Goal: Complete application form: Complete application form

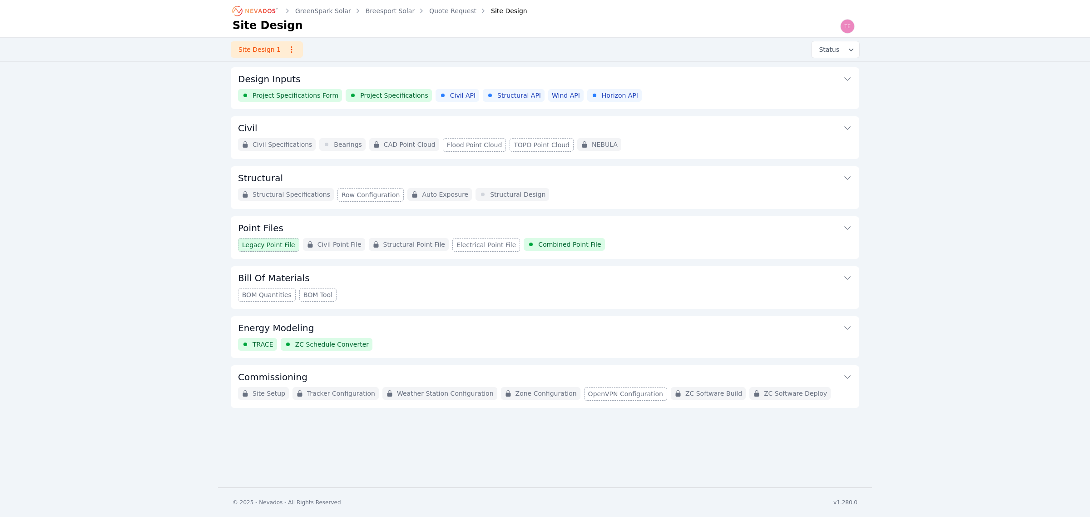
click at [682, 93] on div "Project Specifications Form Project Specifications Civil API Structural API Win…" at bounding box center [545, 95] width 614 height 13
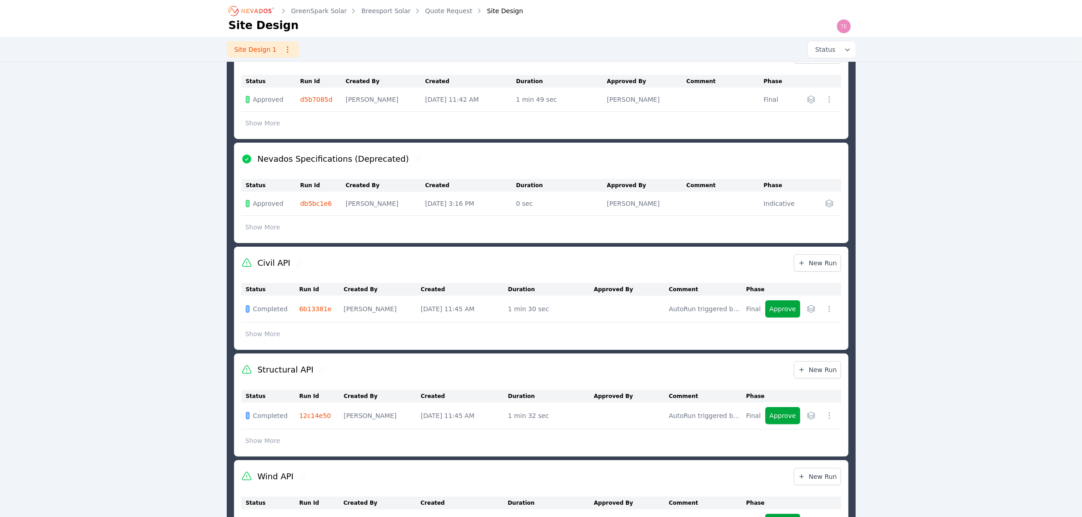
scroll to position [227, 0]
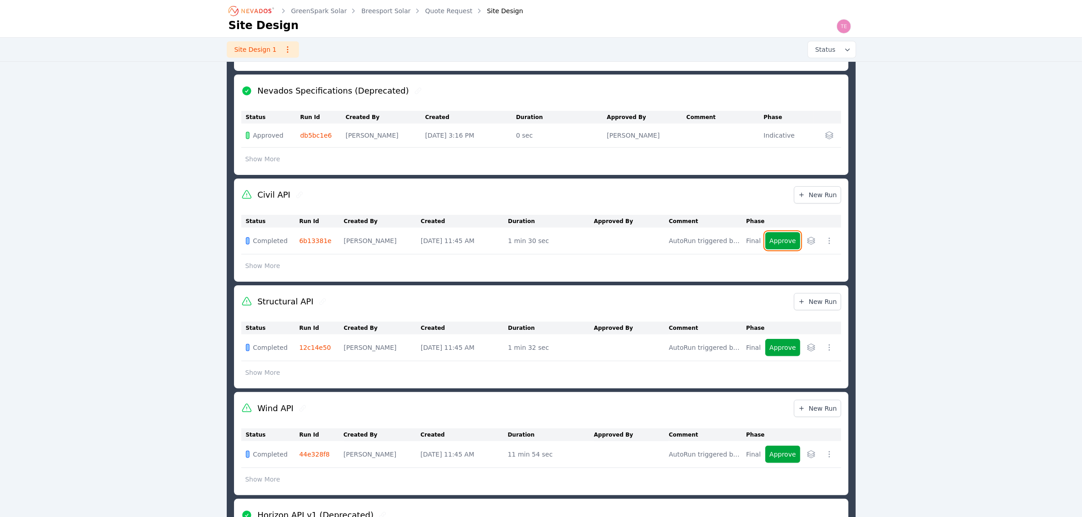
click at [781, 241] on button "Approve" at bounding box center [782, 240] width 35 height 17
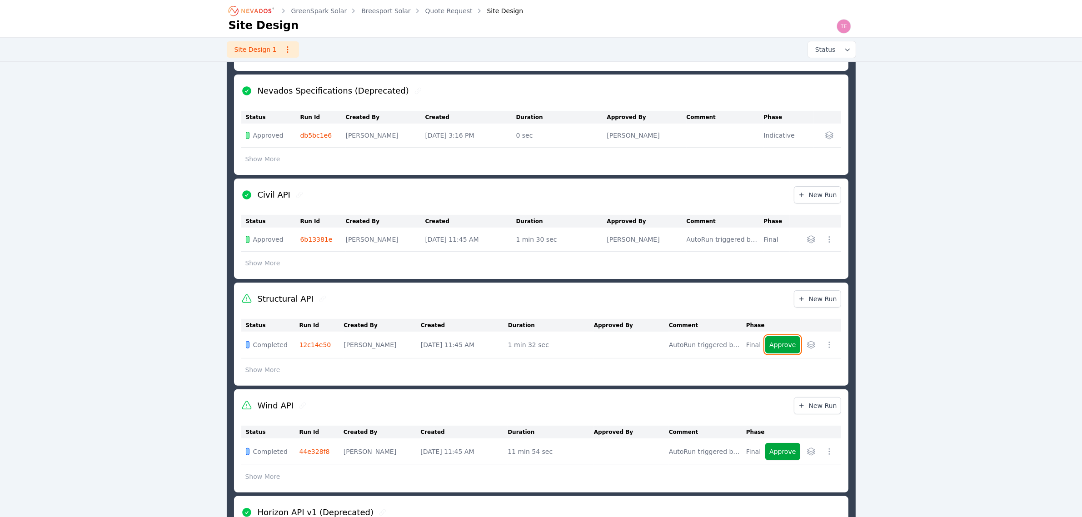
click at [785, 343] on button "Approve" at bounding box center [782, 344] width 35 height 17
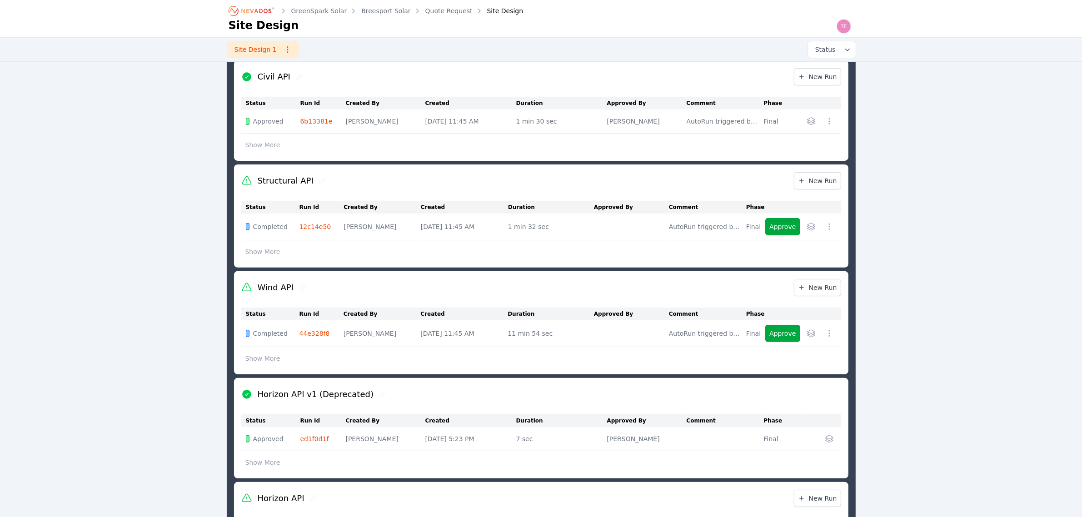
scroll to position [398, 0]
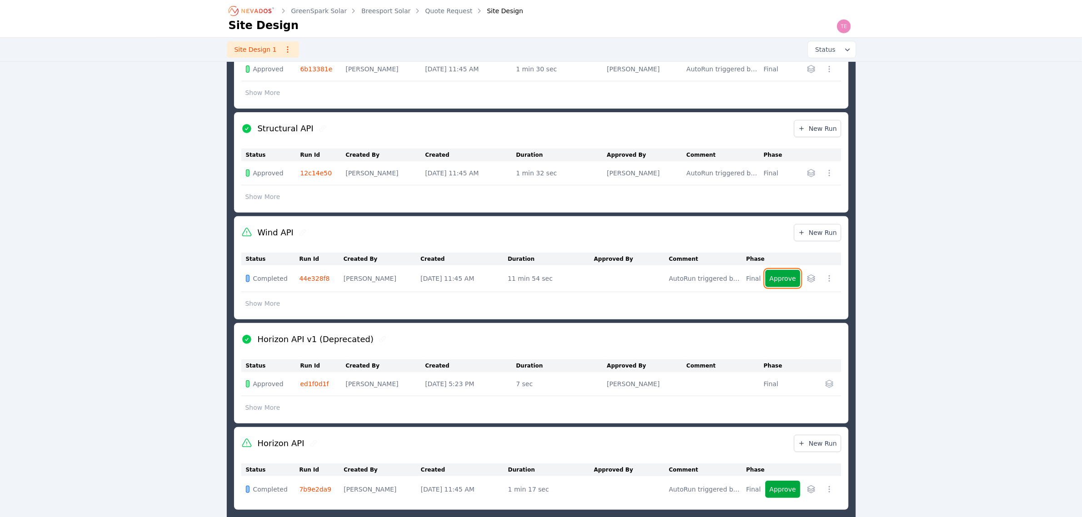
click at [777, 279] on button "Approve" at bounding box center [782, 278] width 35 height 17
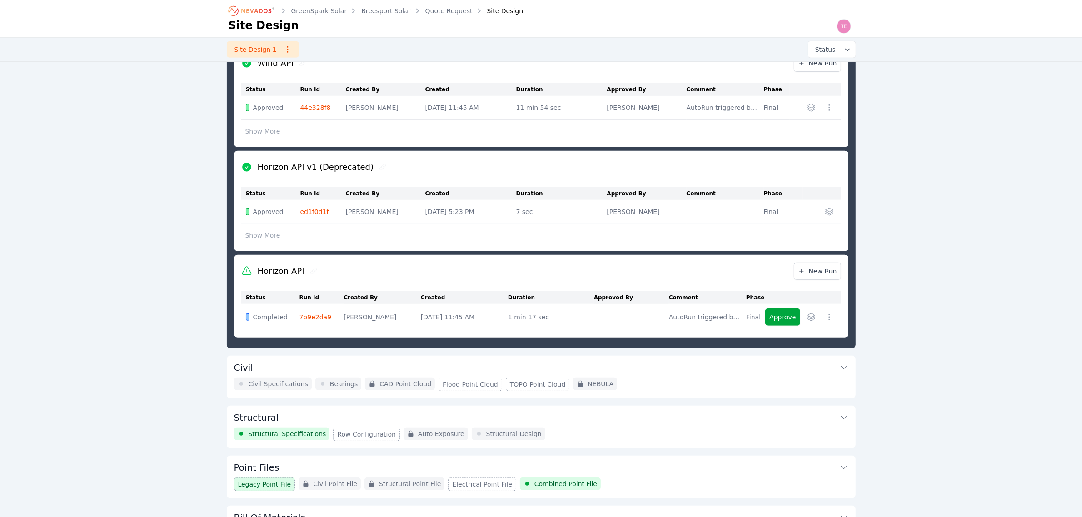
scroll to position [569, 0]
click at [782, 319] on button "Approve" at bounding box center [782, 316] width 35 height 17
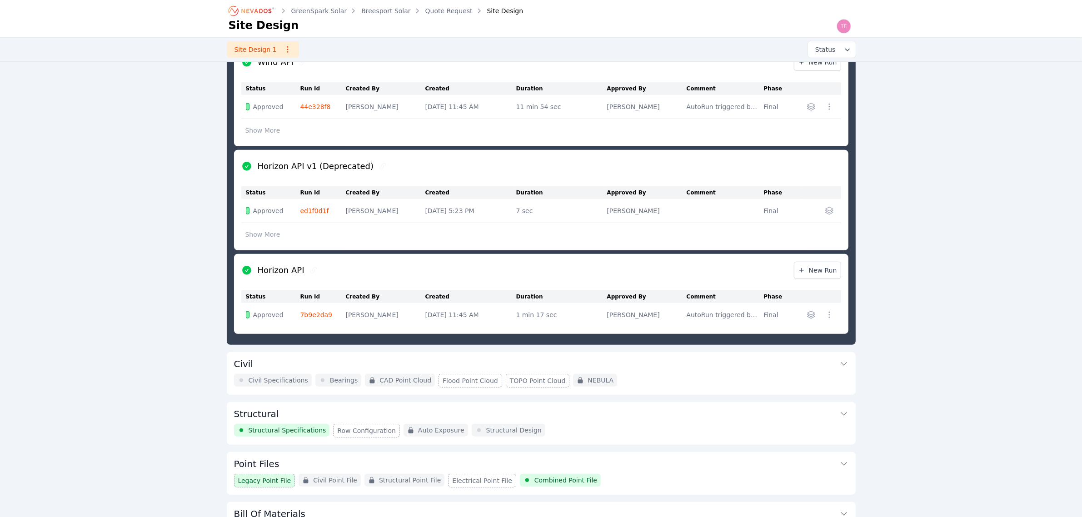
click at [689, 380] on div "Civil Specifications Bearings CAD Point Cloud Flood Point Cloud TOPO Point Clou…" at bounding box center [541, 381] width 614 height 14
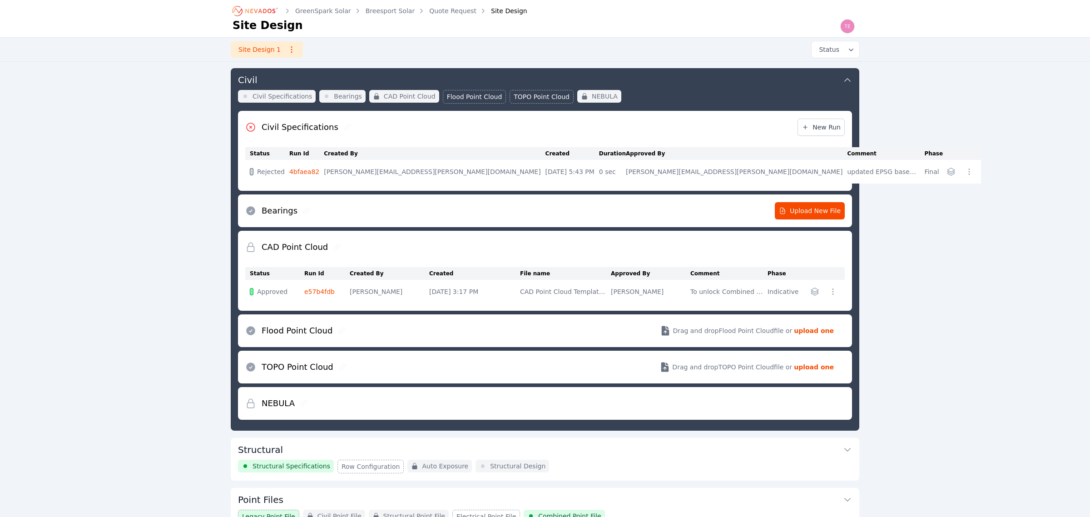
click at [965, 170] on icon "button" at bounding box center [969, 171] width 9 height 9
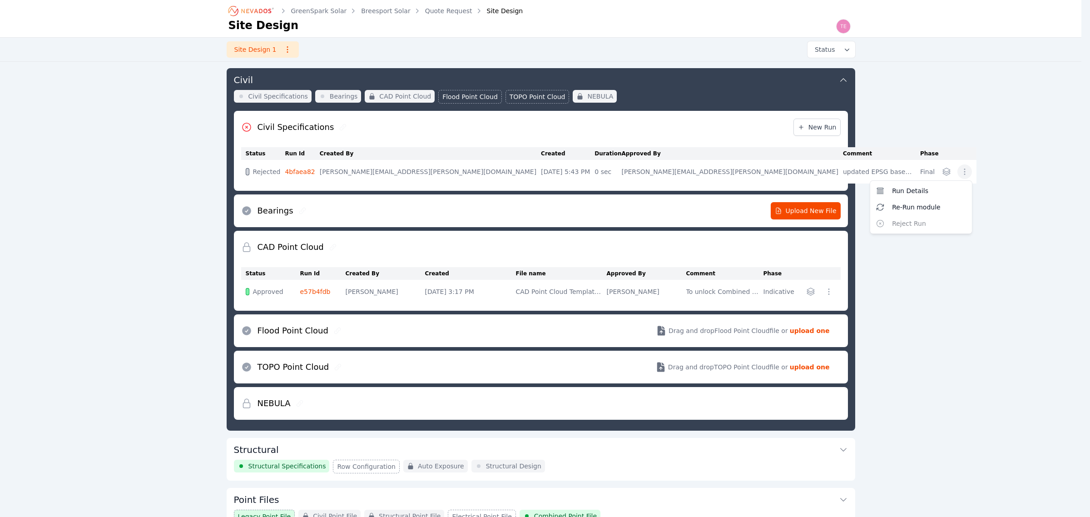
click at [961, 170] on icon "button" at bounding box center [965, 171] width 9 height 9
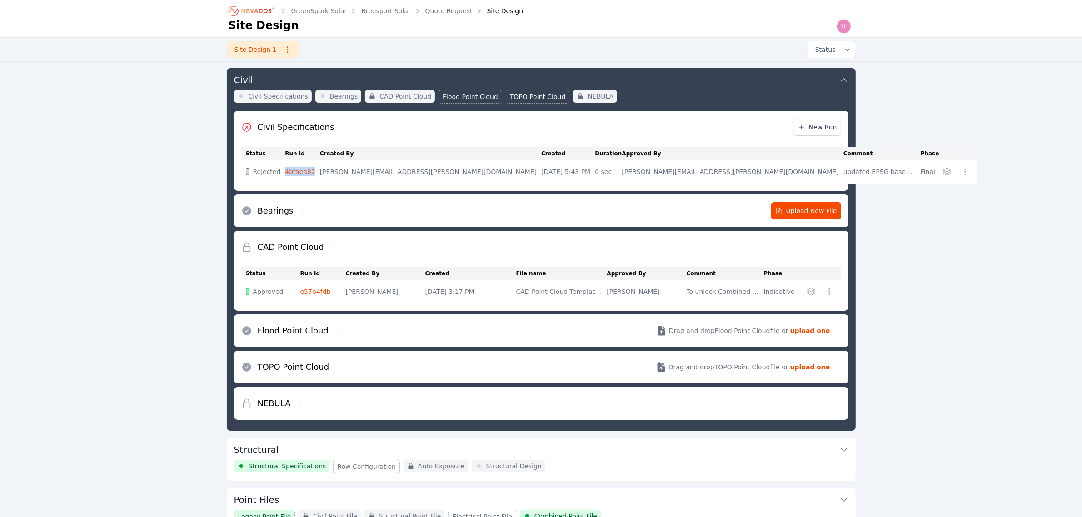
drag, startPoint x: 332, startPoint y: 169, endPoint x: 296, endPoint y: 174, distance: 36.2
click at [296, 174] on tr "Rejected 4bfaea82 [PERSON_NAME][EMAIL_ADDRESS][PERSON_NAME][DOMAIN_NAME] [DATE]…" at bounding box center [609, 172] width 736 height 24
copy tr "4bfaea82"
click at [961, 171] on icon "button" at bounding box center [965, 171] width 9 height 9
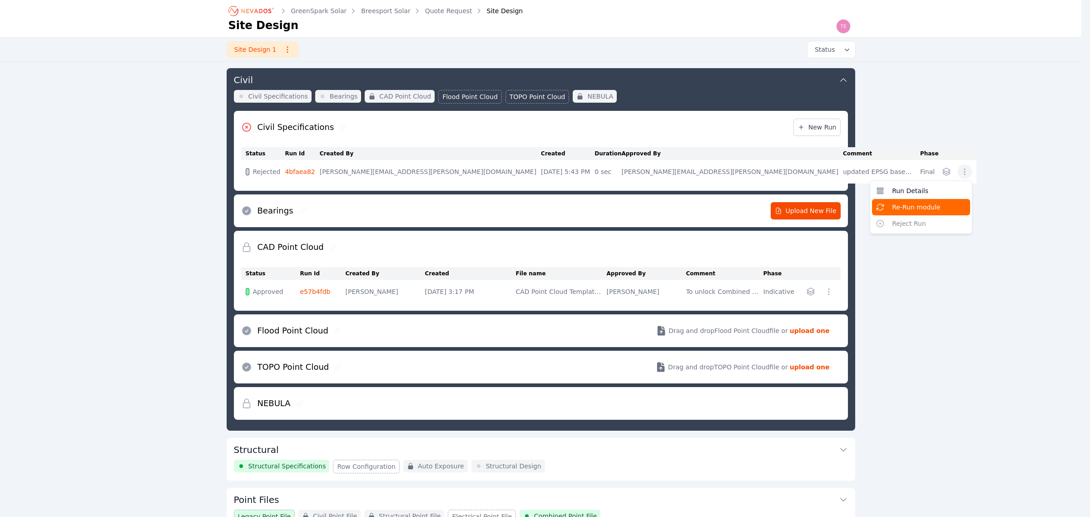
click at [892, 210] on span "Re-Run module" at bounding box center [916, 207] width 49 height 9
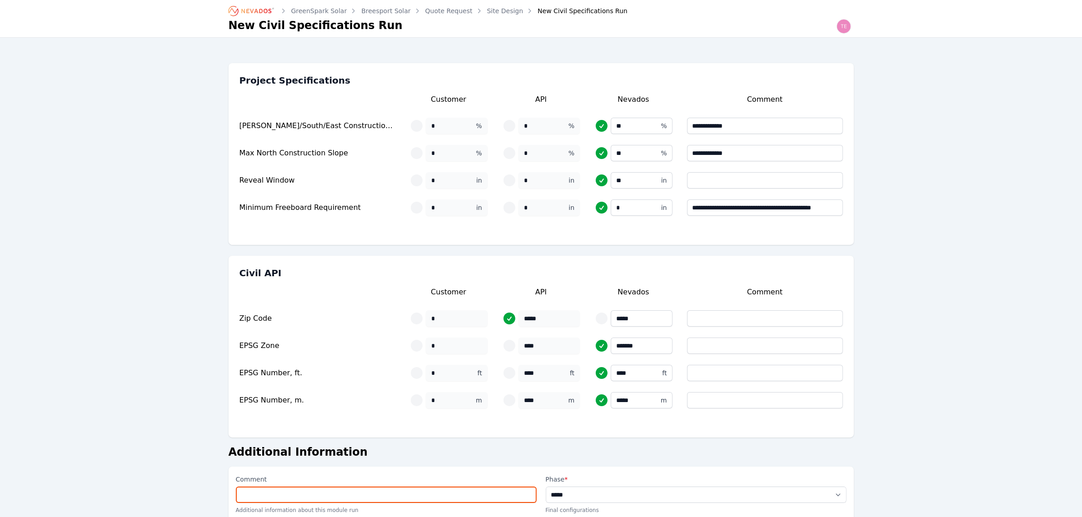
click at [280, 490] on input "Comment" at bounding box center [386, 495] width 301 height 16
paste input "**********"
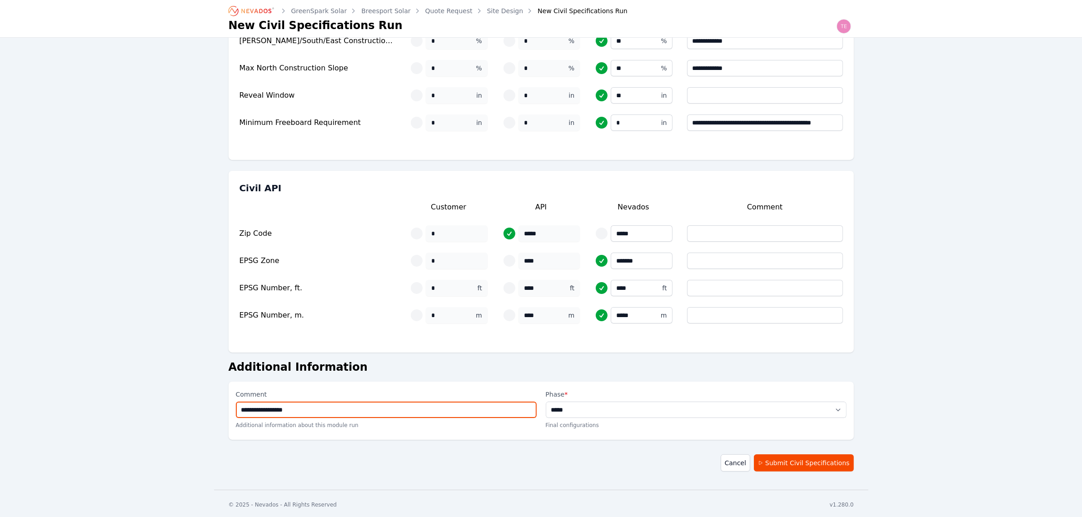
scroll to position [87, 0]
type input "**********"
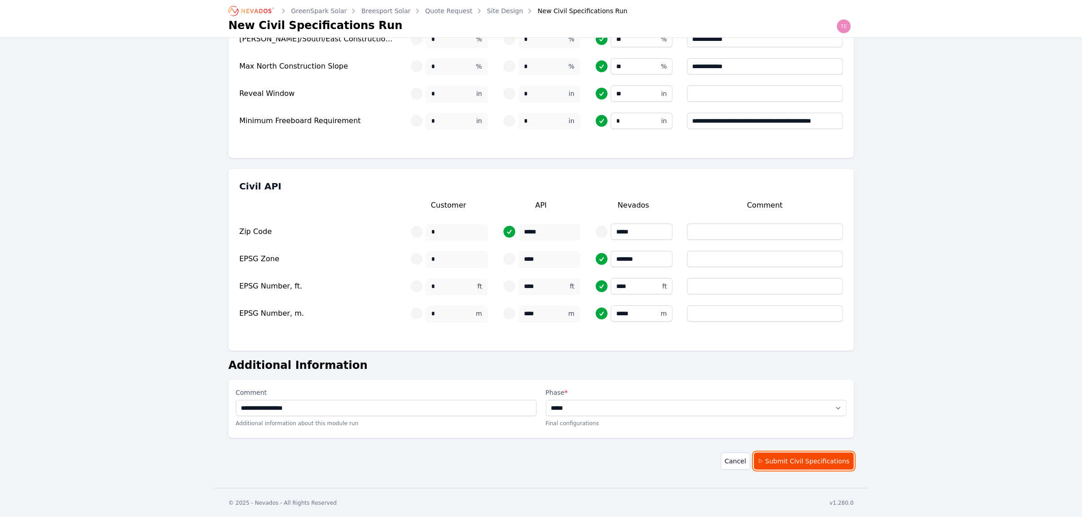
click at [810, 458] on button "Submit Civil Specifications" at bounding box center [804, 461] width 100 height 17
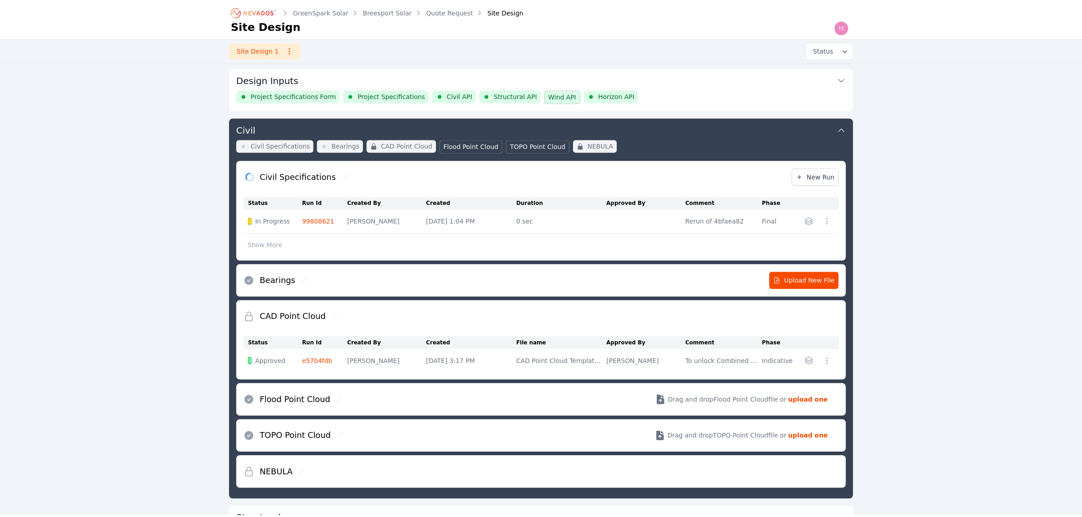
scroll to position [92, 0]
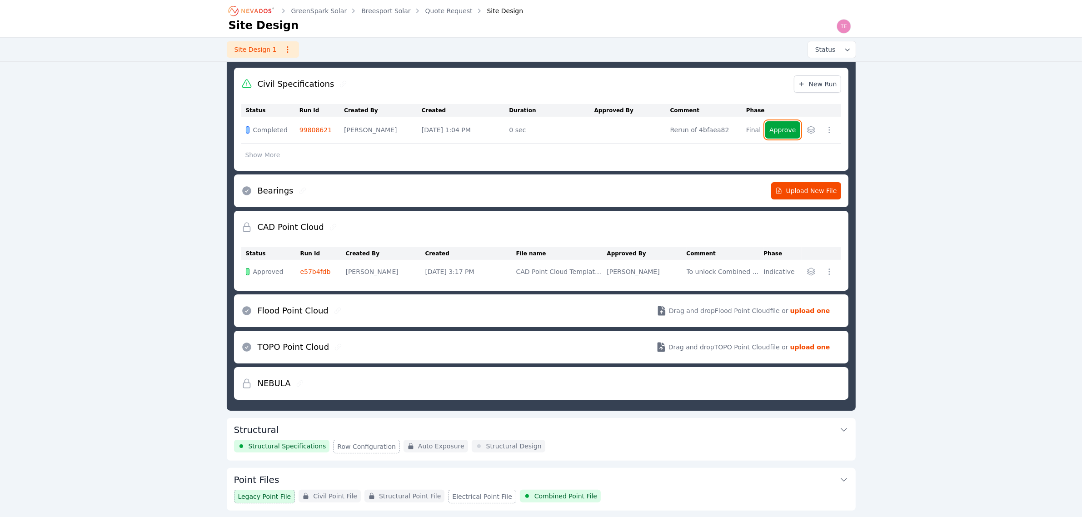
click at [781, 132] on button "Approve" at bounding box center [782, 129] width 35 height 17
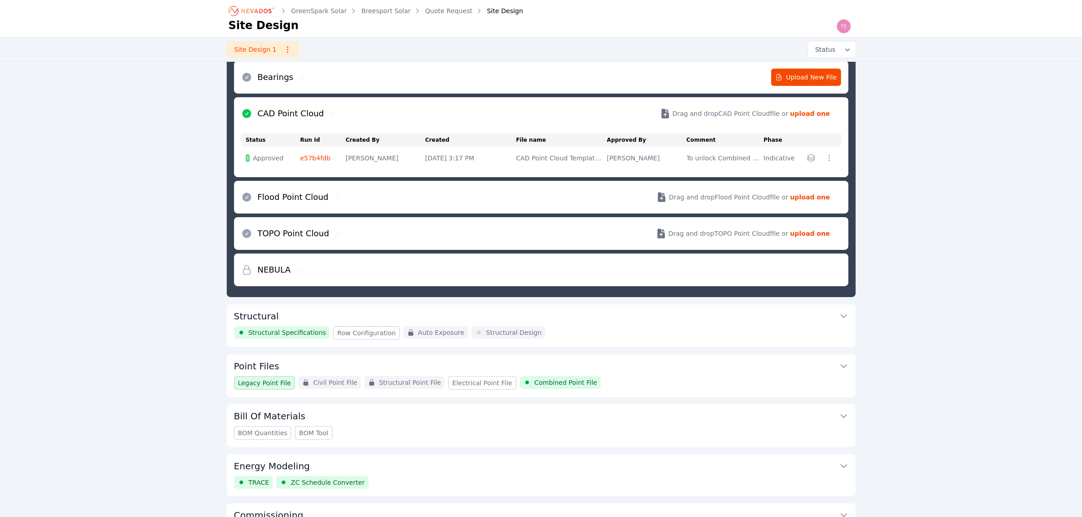
scroll to position [270, 0]
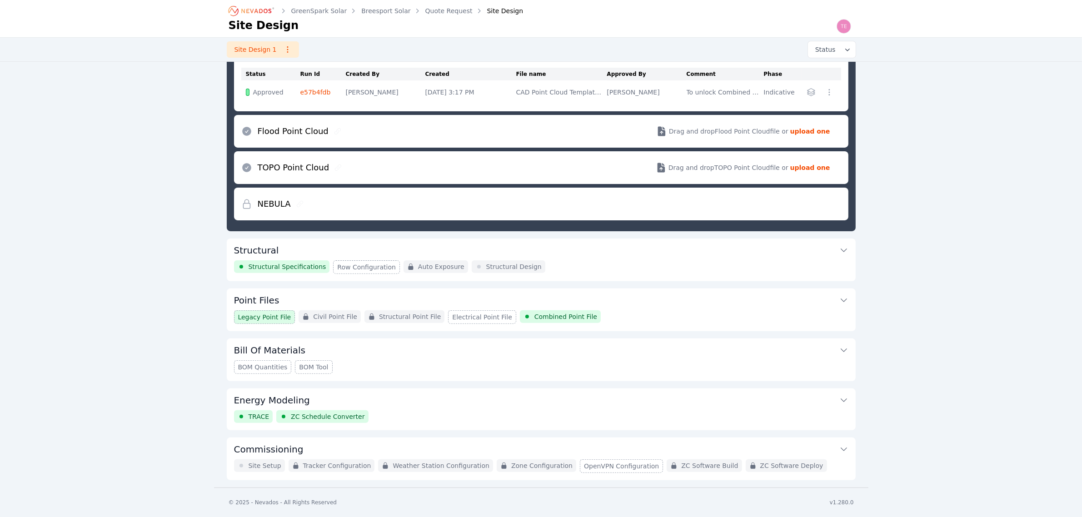
click at [600, 448] on button "Commissioning" at bounding box center [541, 449] width 614 height 22
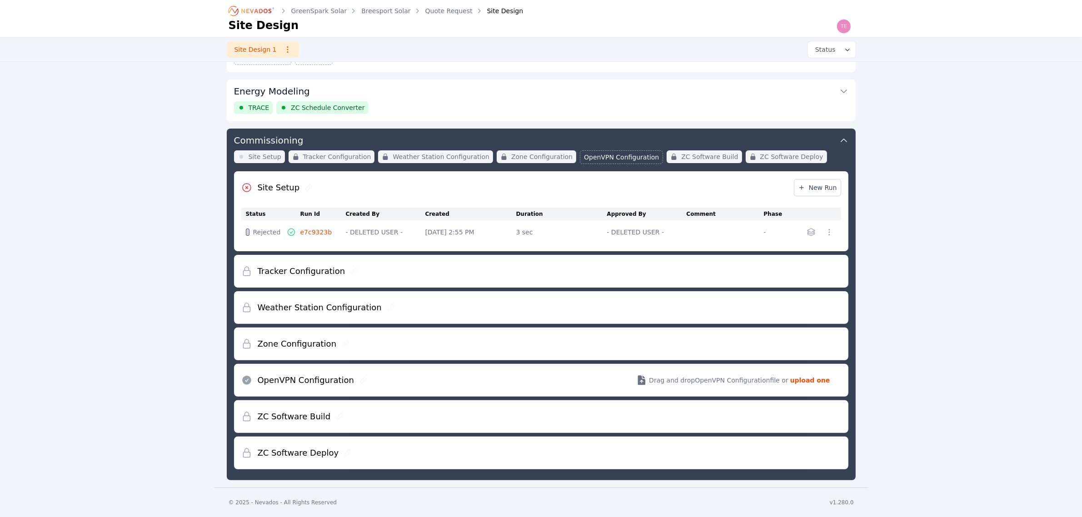
click at [319, 232] on link "e7c9323b" at bounding box center [316, 232] width 32 height 7
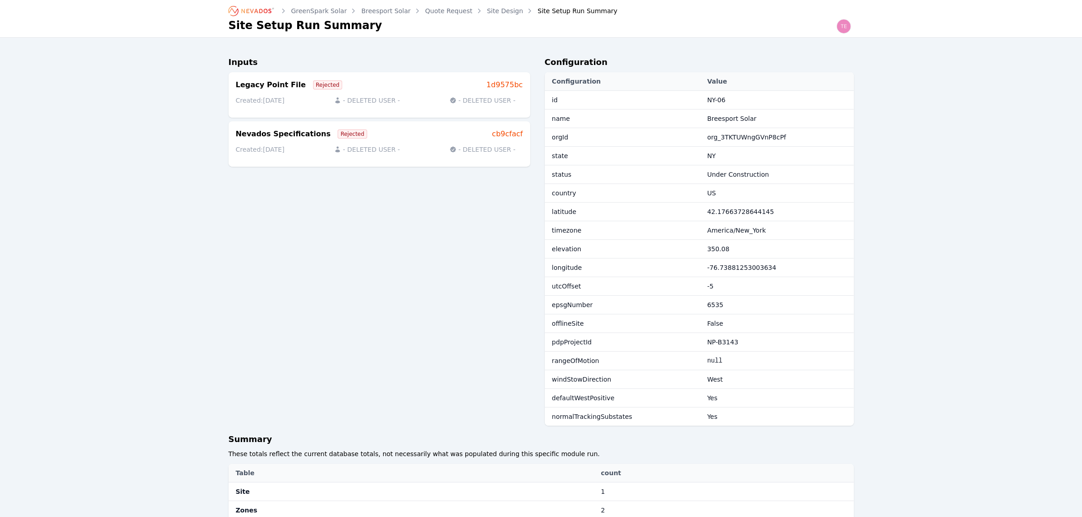
scroll to position [239, 0]
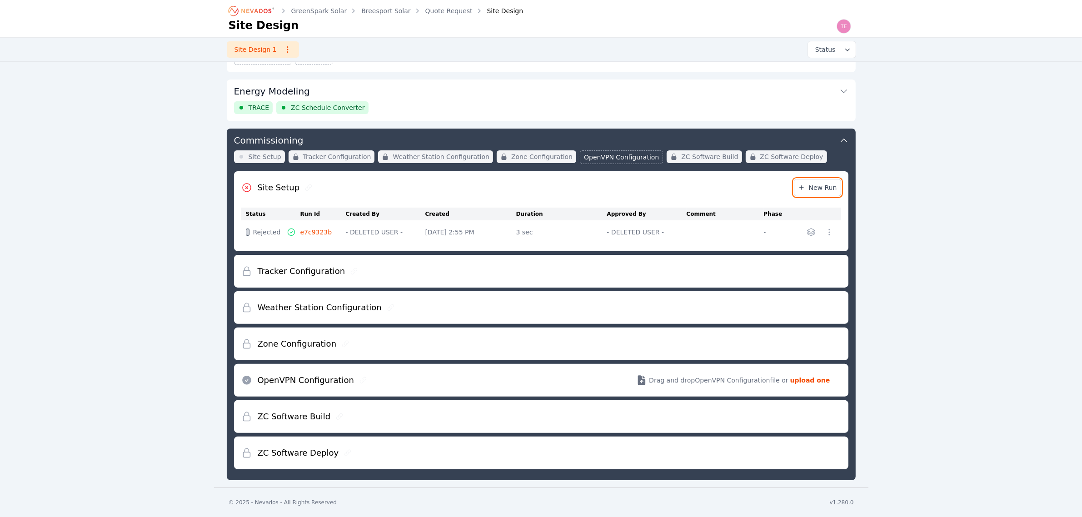
click at [823, 188] on span "New Run" at bounding box center [817, 187] width 39 height 9
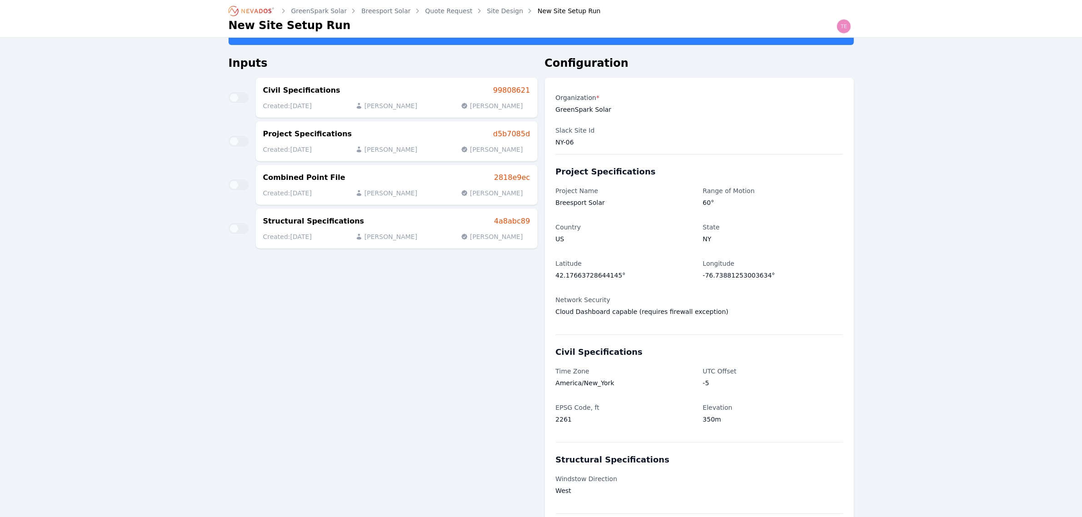
scroll to position [25, 0]
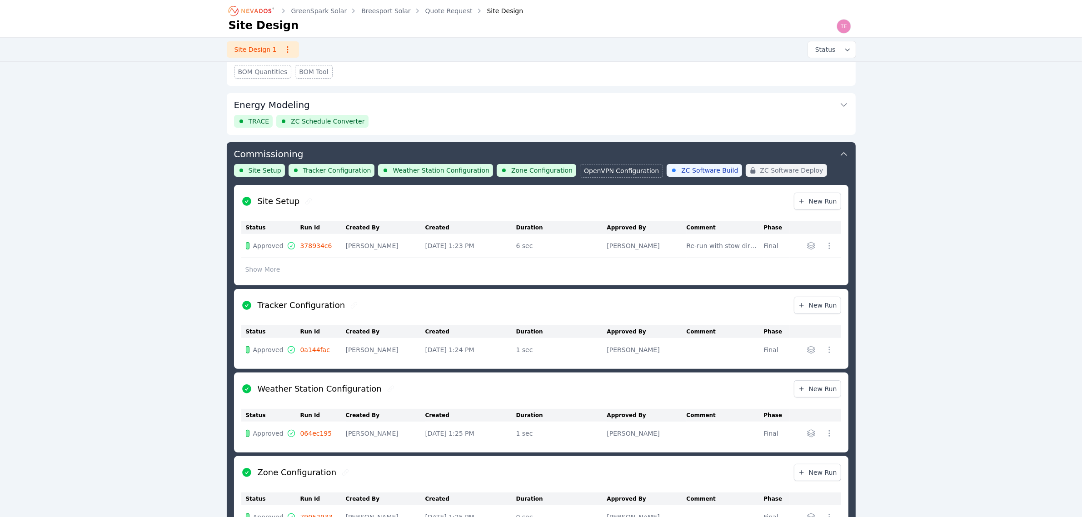
scroll to position [281, 0]
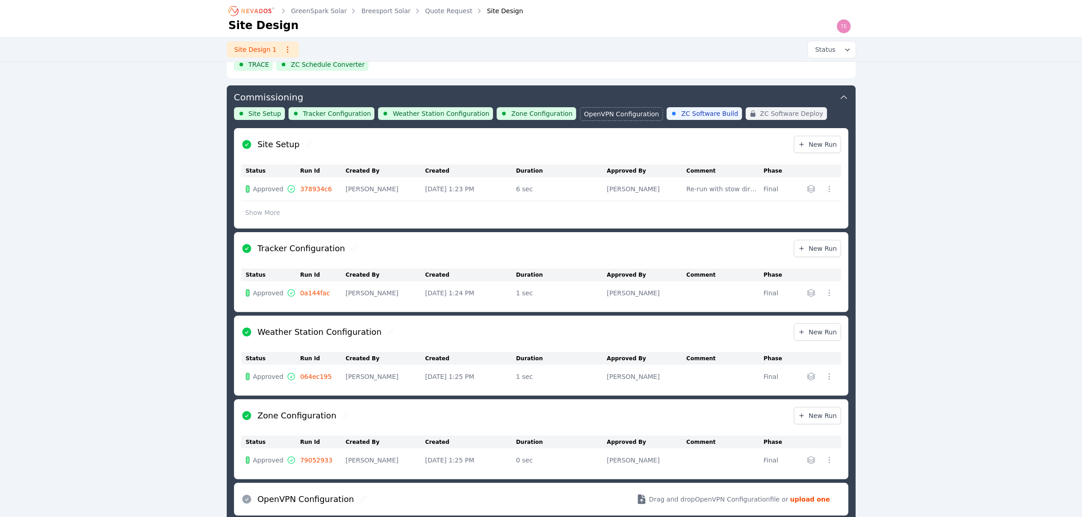
click at [262, 209] on button "Show More" at bounding box center [262, 212] width 43 height 17
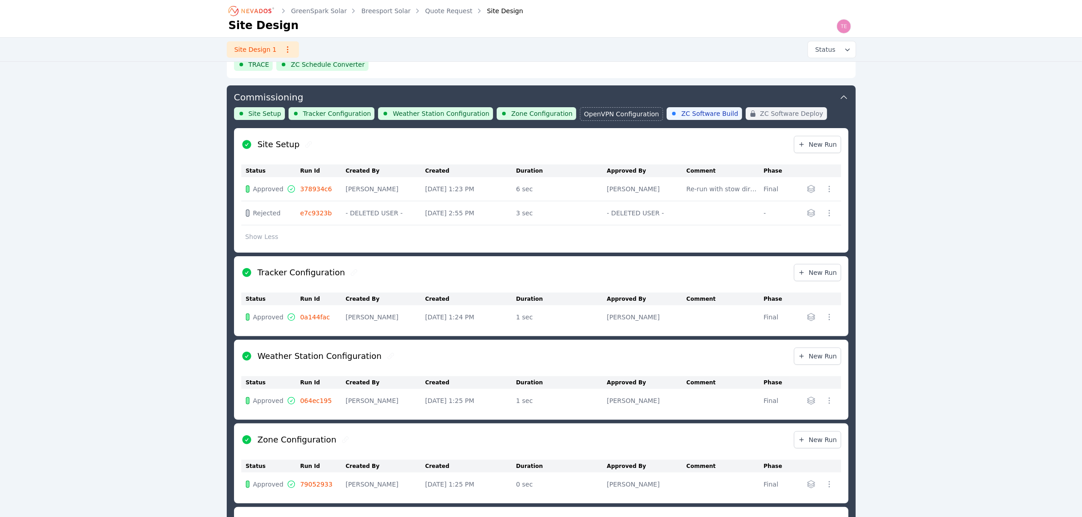
scroll to position [338, 0]
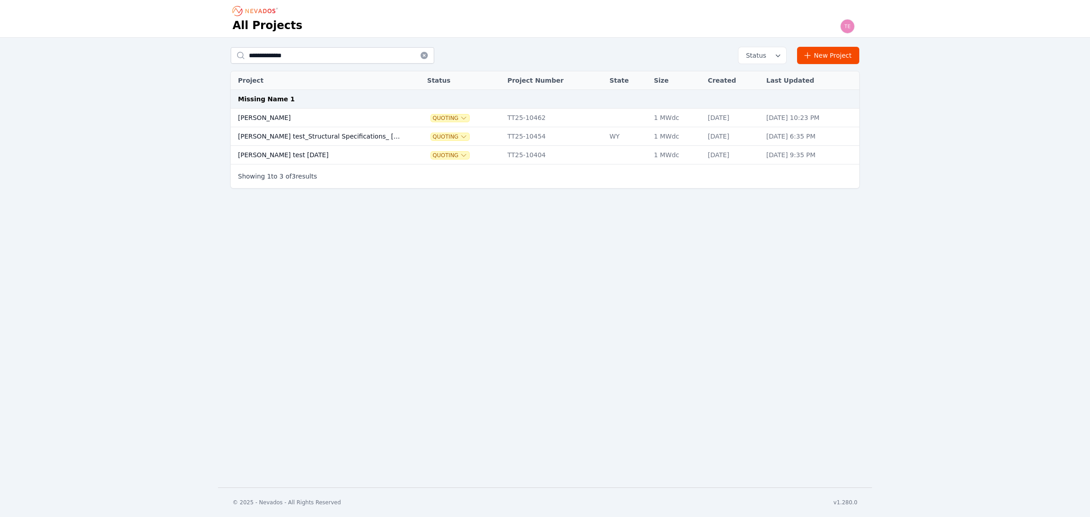
click at [368, 114] on td "[PERSON_NAME]" at bounding box center [320, 118] width 178 height 19
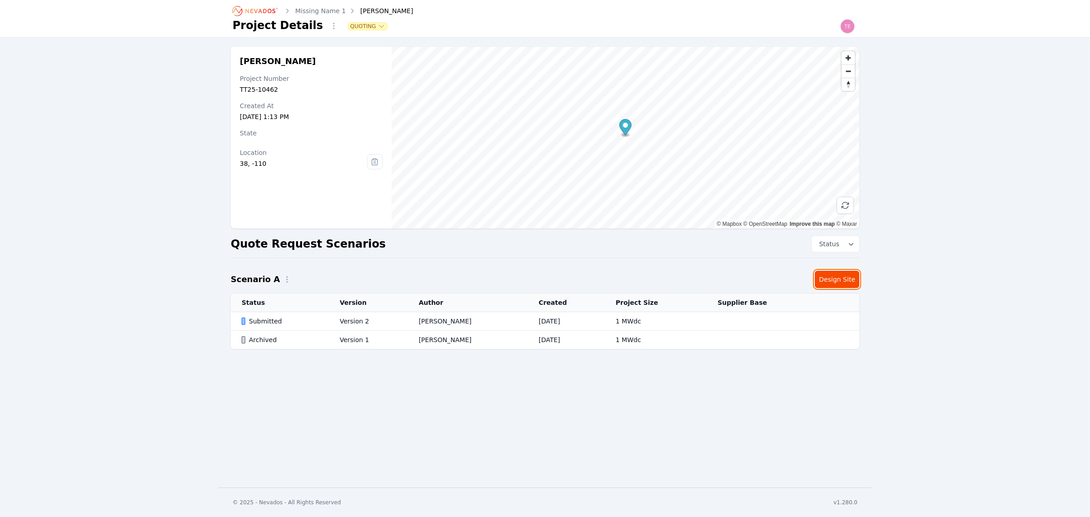
click at [835, 277] on link "Design Site" at bounding box center [837, 279] width 45 height 17
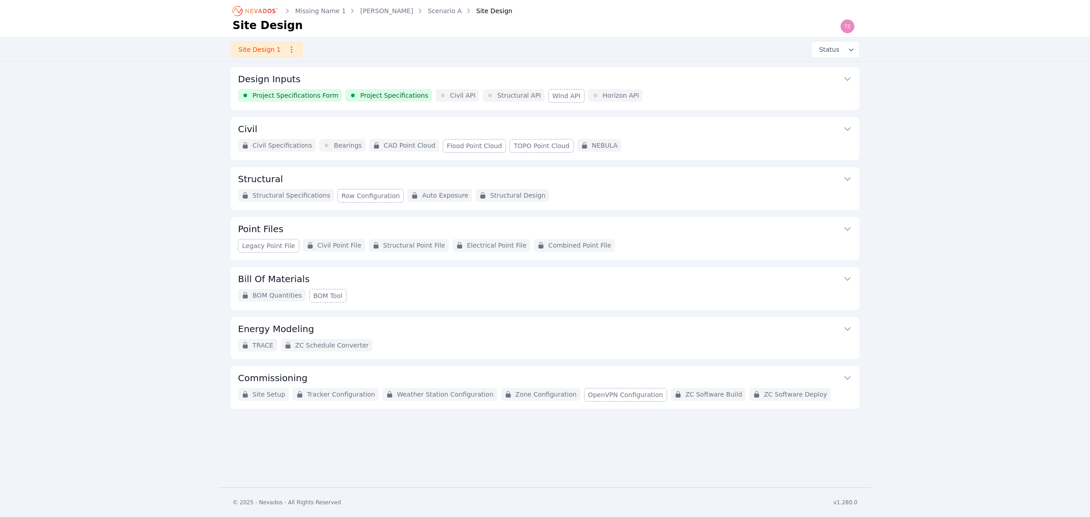
click at [428, 73] on button "Design Inputs" at bounding box center [545, 78] width 614 height 22
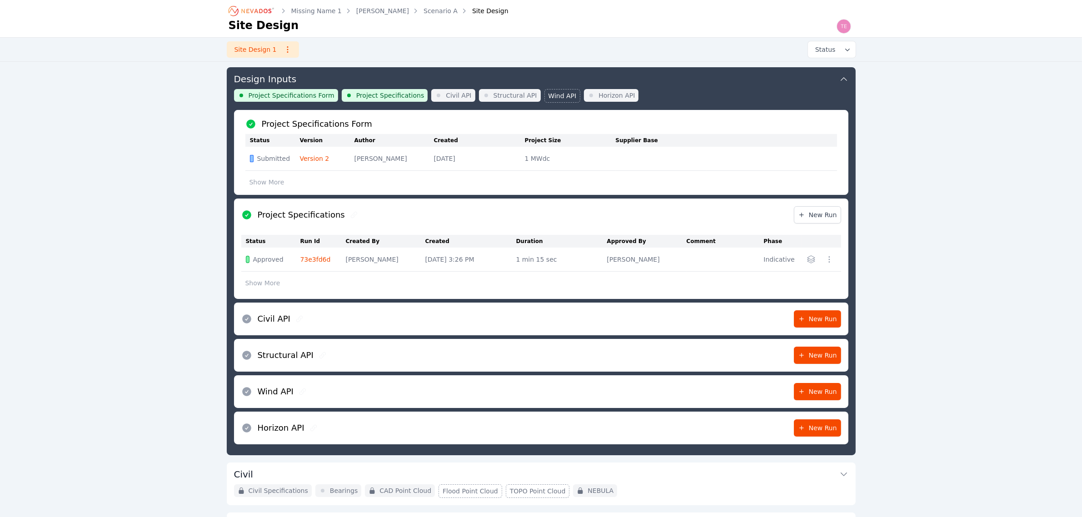
click at [305, 159] on link "Version 2" at bounding box center [315, 158] width 30 height 7
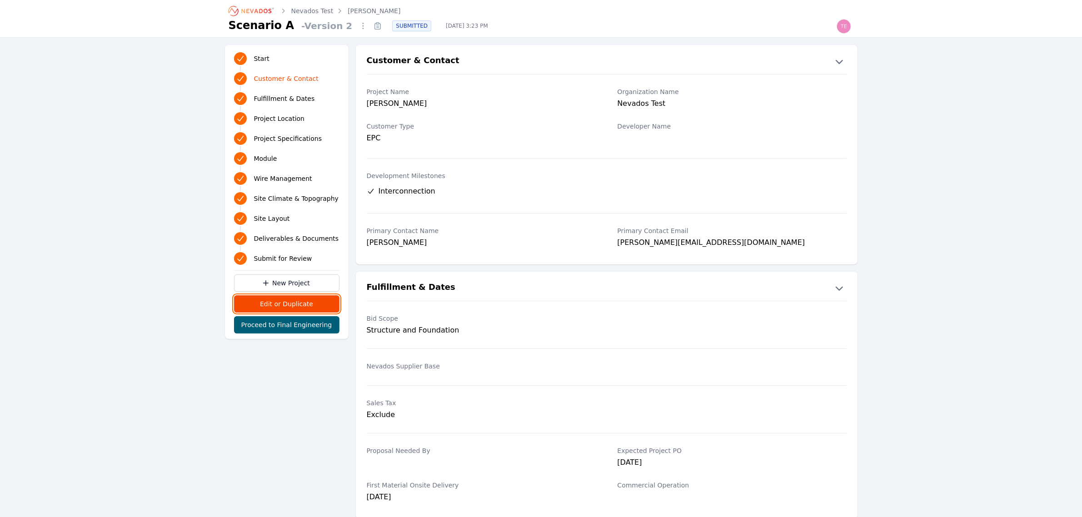
click at [297, 304] on button "Edit or Duplicate" at bounding box center [286, 303] width 105 height 17
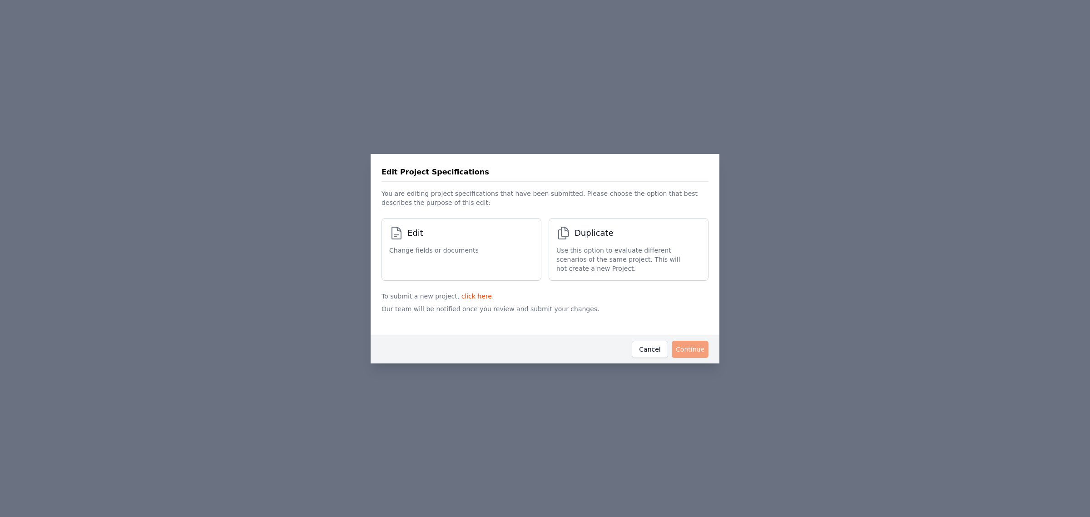
drag, startPoint x: 436, startPoint y: 251, endPoint x: 486, endPoint y: 264, distance: 51.6
click at [437, 251] on span "Change fields or documents" at bounding box center [434, 250] width 90 height 9
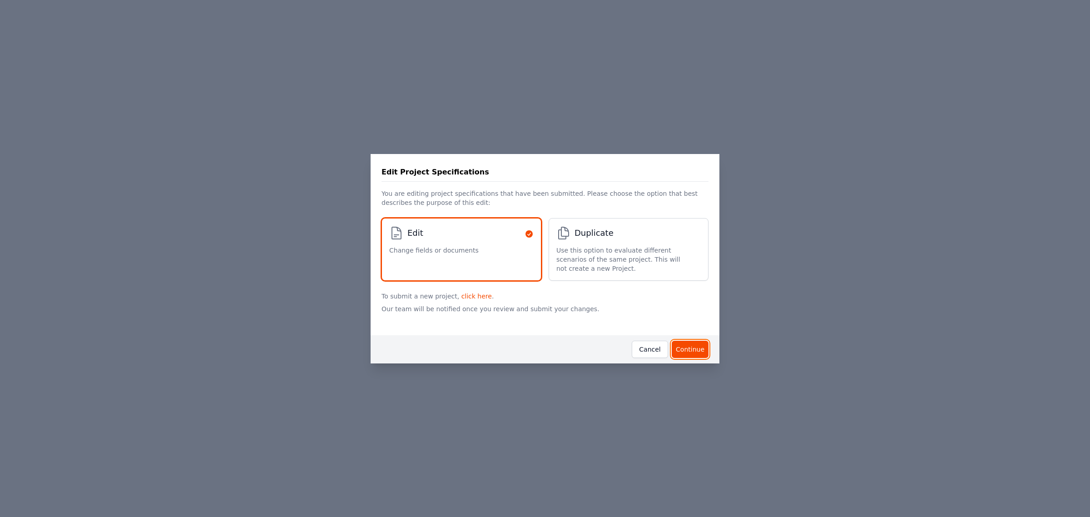
click at [696, 349] on button "Continue" at bounding box center [690, 349] width 37 height 17
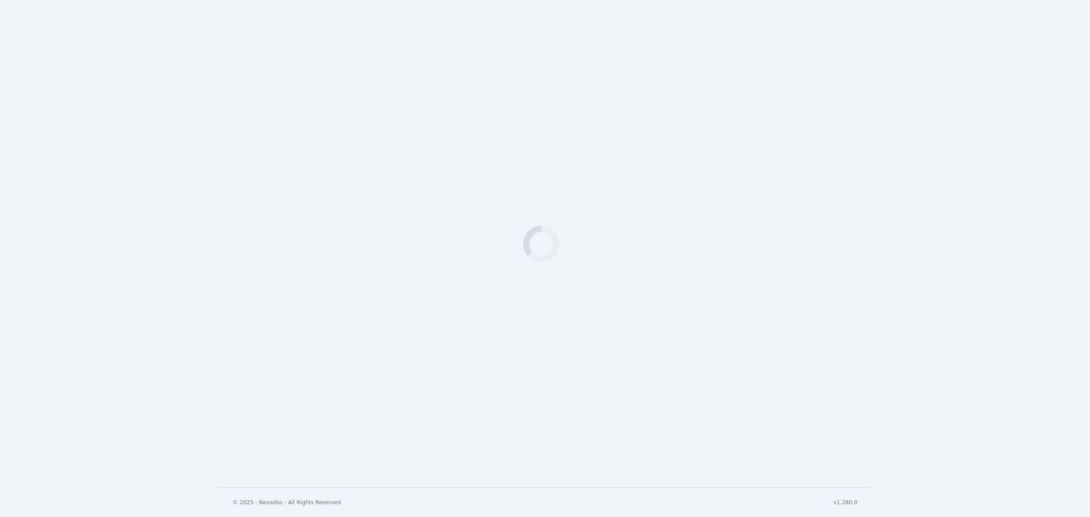
select select "***"
select select "*********"
select select "*"
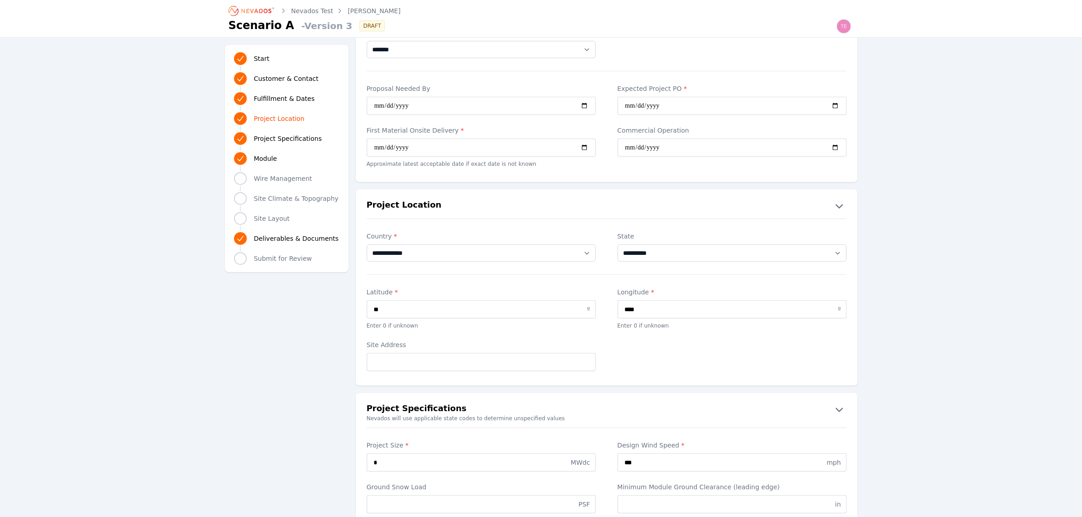
scroll to position [511, 0]
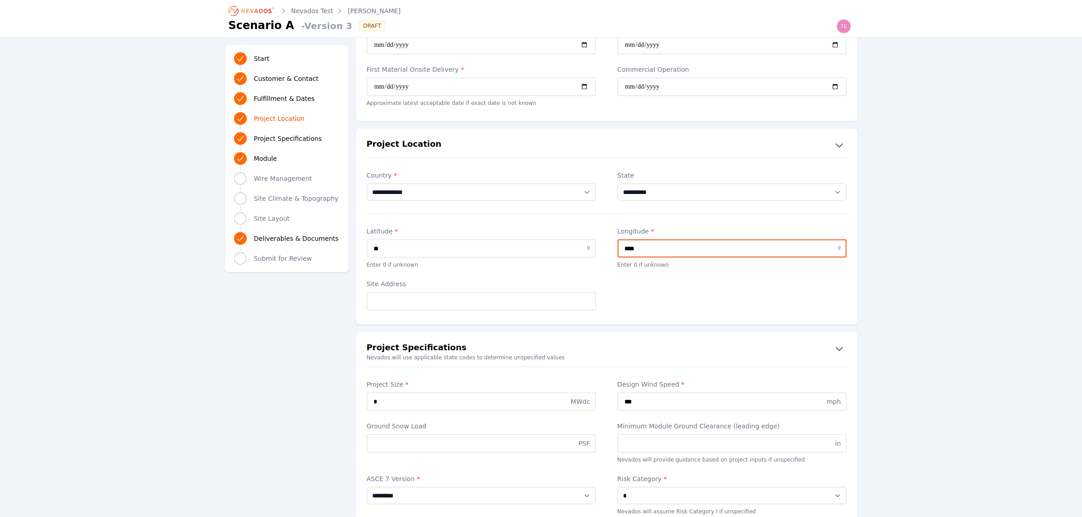
drag, startPoint x: 646, startPoint y: 252, endPoint x: 628, endPoint y: 250, distance: 18.3
click at [628, 250] on input "****" at bounding box center [731, 248] width 229 height 18
type input "****"
drag, startPoint x: 444, startPoint y: 254, endPoint x: 366, endPoint y: 257, distance: 77.8
click at [367, 257] on input "**" at bounding box center [481, 248] width 229 height 18
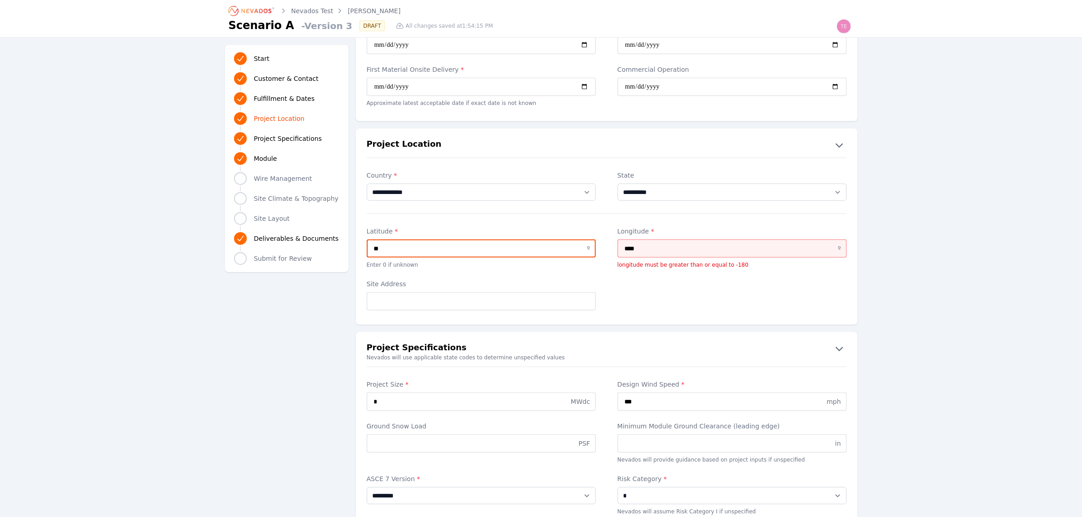
type input "*"
type input "***"
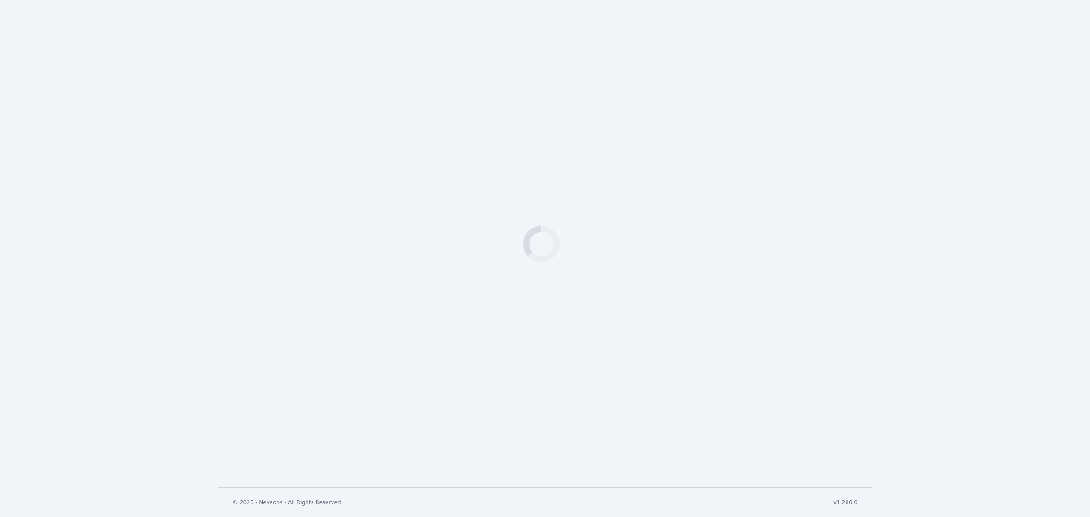
select select "***"
select select "*********"
select select "*"
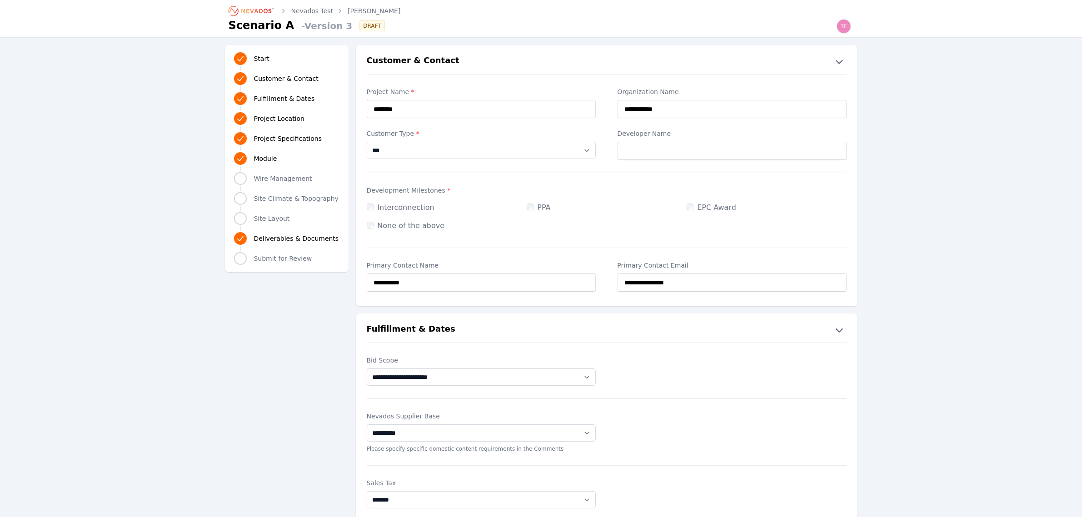
select select "**"
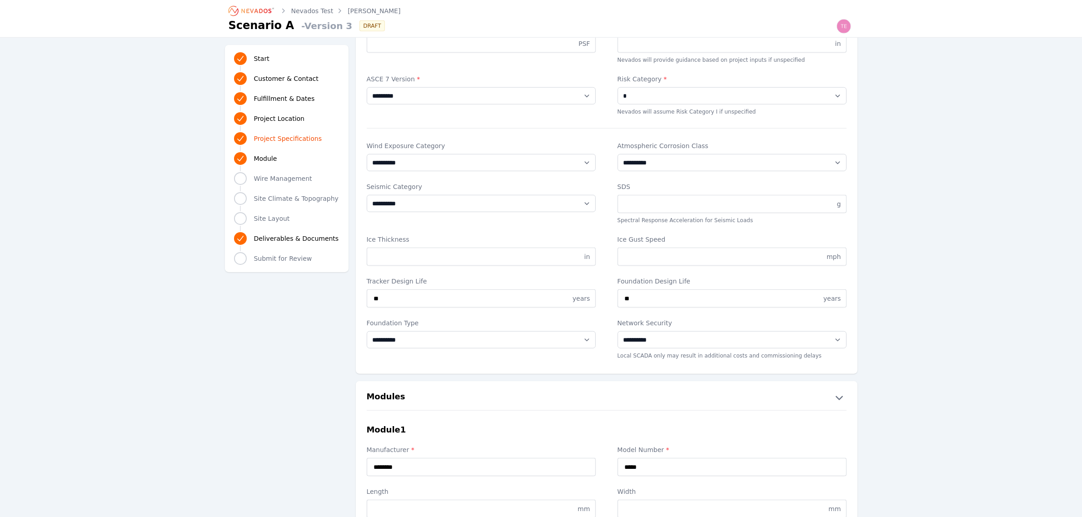
scroll to position [966, 0]
